Goal: Information Seeking & Learning: Understand process/instructions

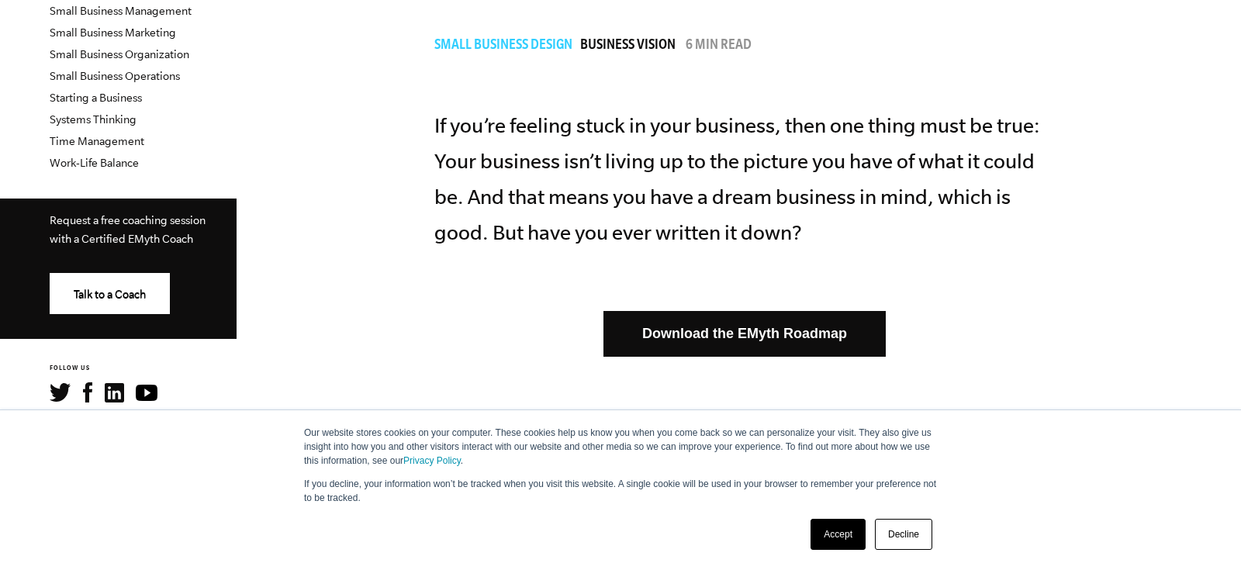
scroll to position [575, 0]
click at [849, 539] on link "Accept" at bounding box center [838, 534] width 55 height 31
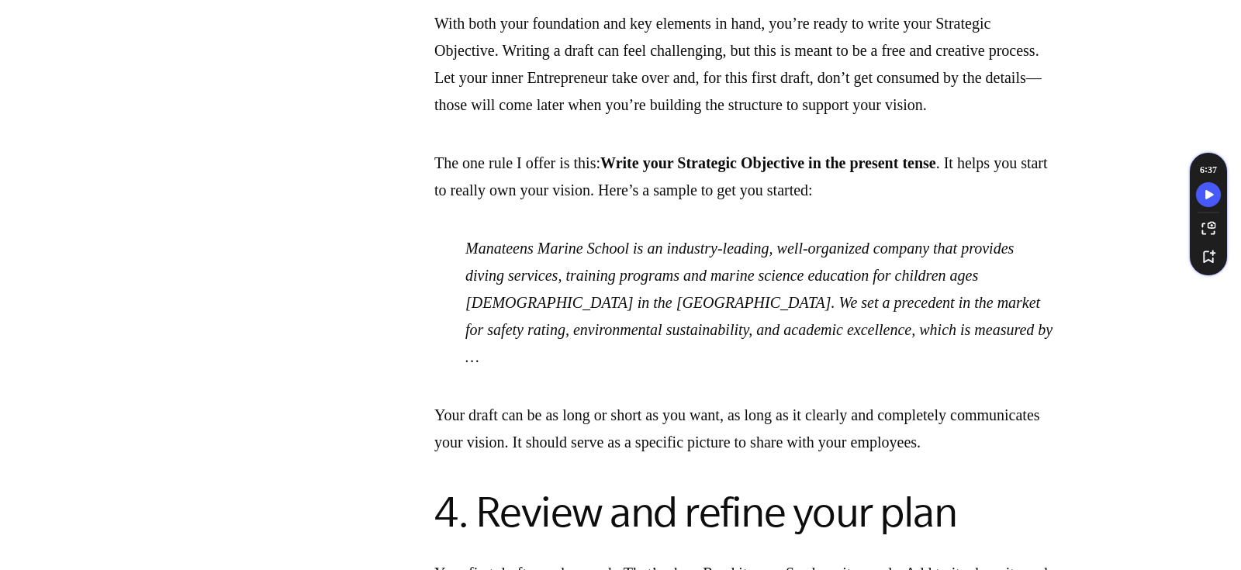
scroll to position [3639, 0]
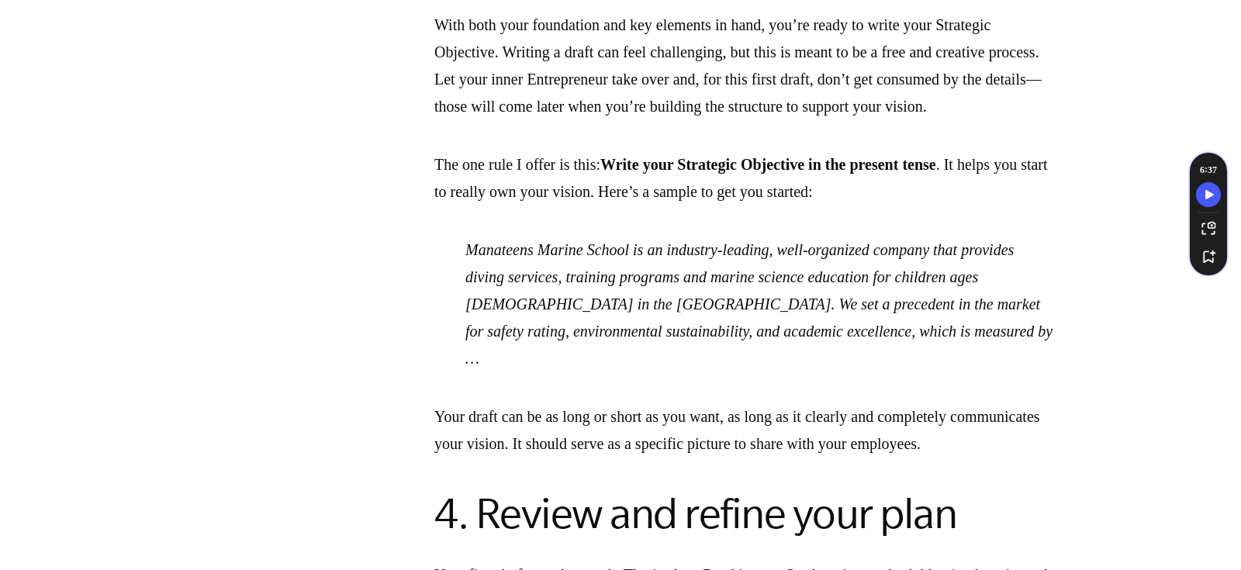
click at [686, 206] on p "The one rule I offer is this: Write your Strategic Objective in the present ten…" at bounding box center [744, 178] width 621 height 54
click at [728, 173] on strong "Write your Strategic Objective in the present tense" at bounding box center [768, 164] width 336 height 17
click at [614, 206] on p "The one rule I offer is this: Write your Strategic Objective in the present ten…" at bounding box center [744, 178] width 621 height 54
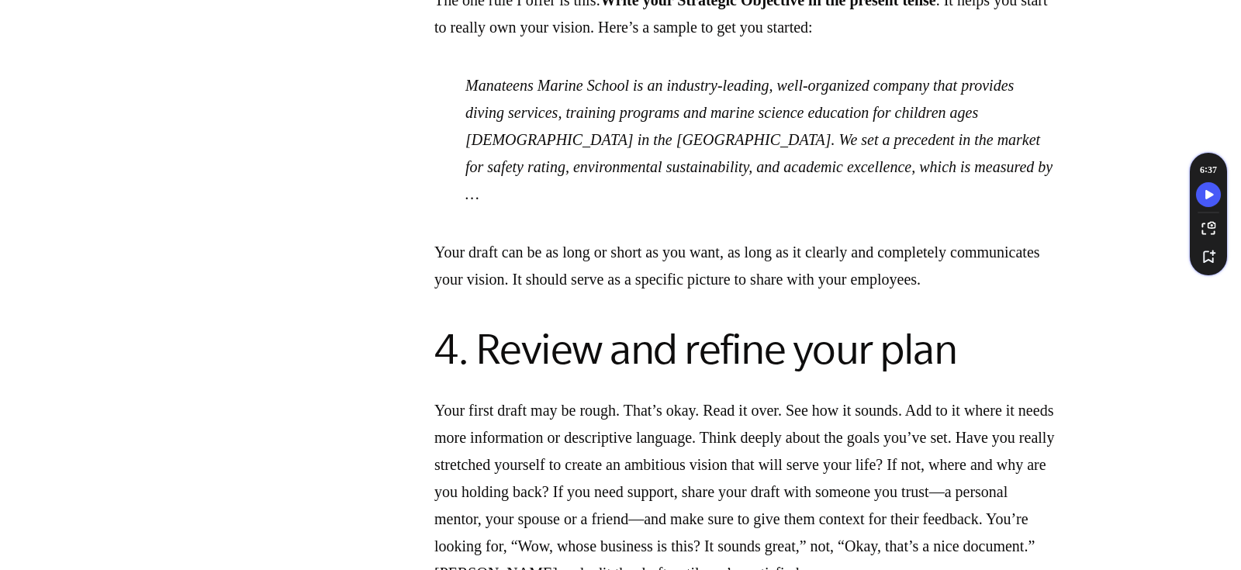
scroll to position [3790, 0]
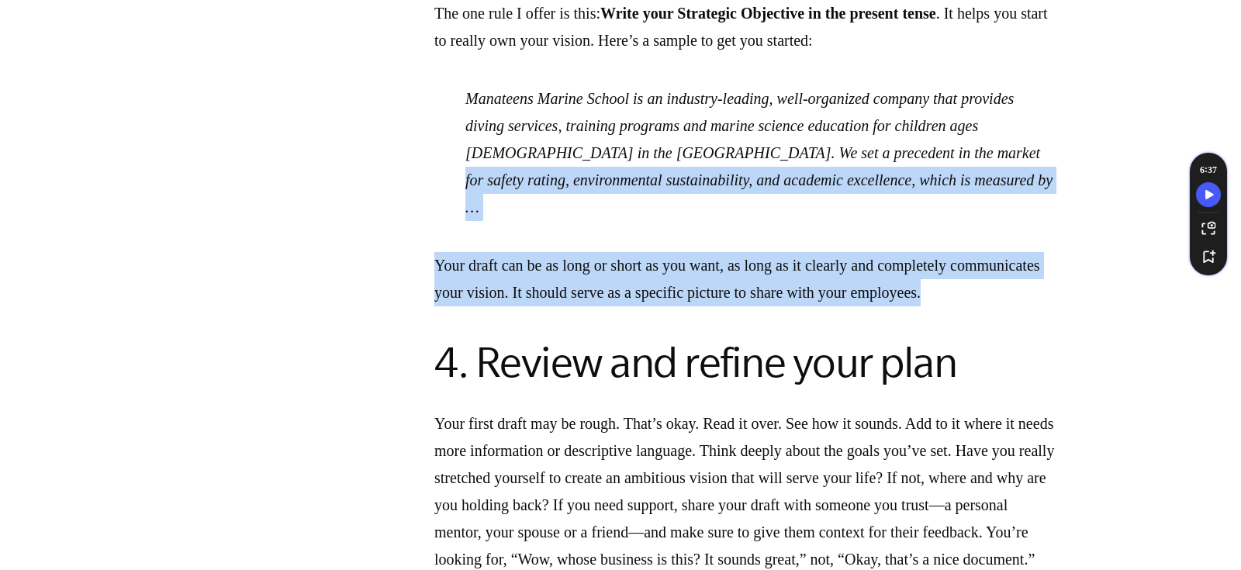
drag, startPoint x: 537, startPoint y: 424, endPoint x: 532, endPoint y: 260, distance: 163.7
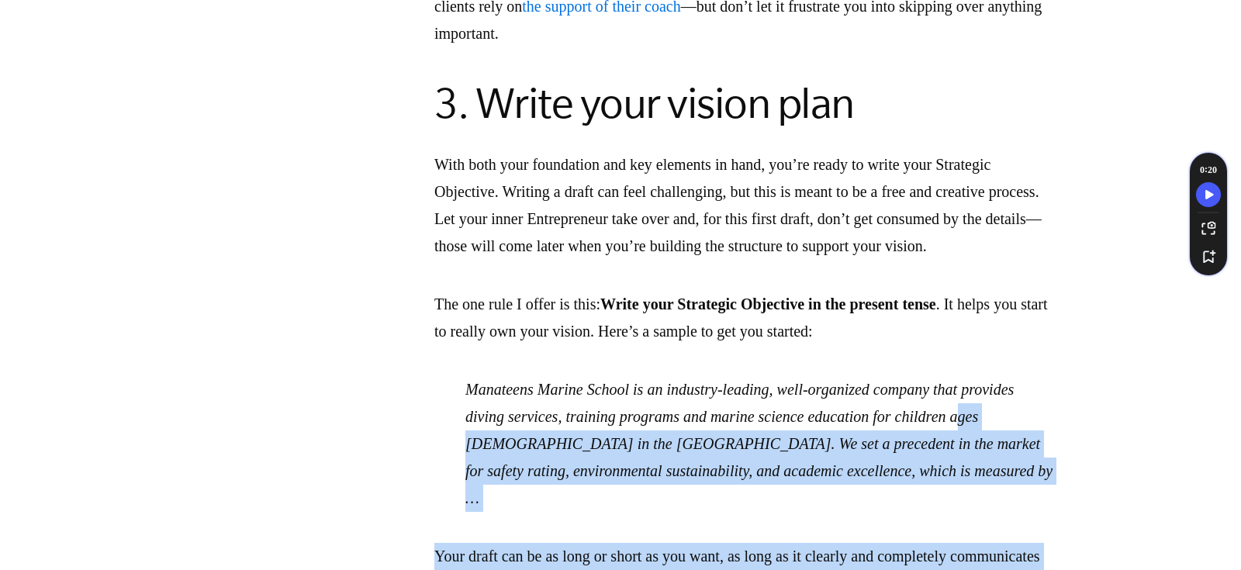
scroll to position [3494, 0]
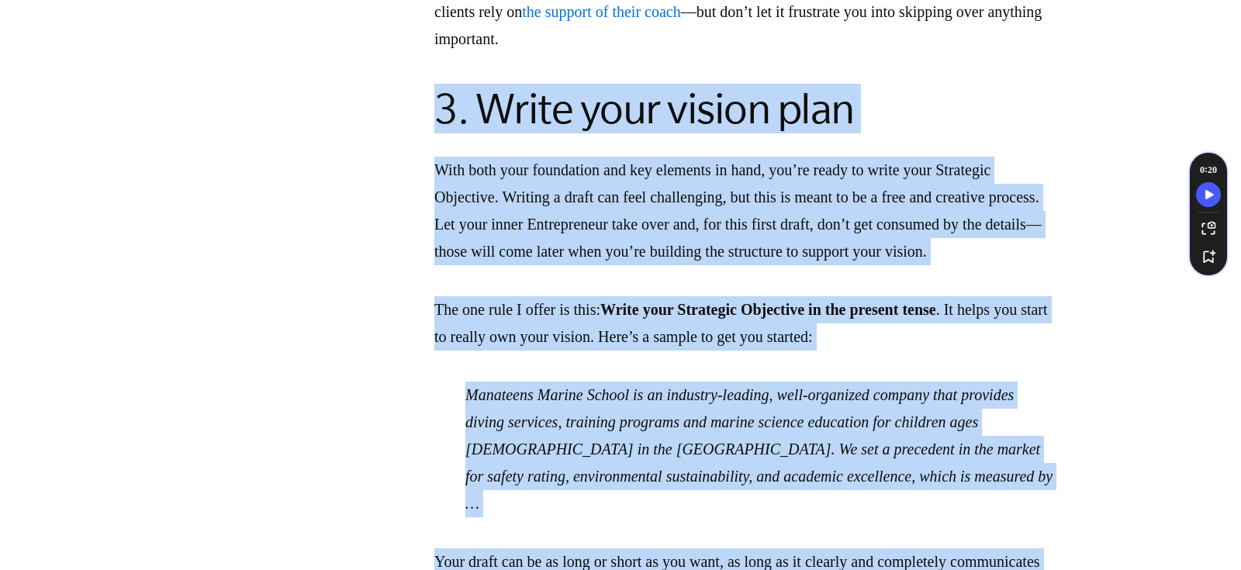
copy div "1. Lorem ipsu dolors amet Cons adip elit seddoeiusm tem inc utlabore et dolo, m…"
